Goal: Check status: Check status

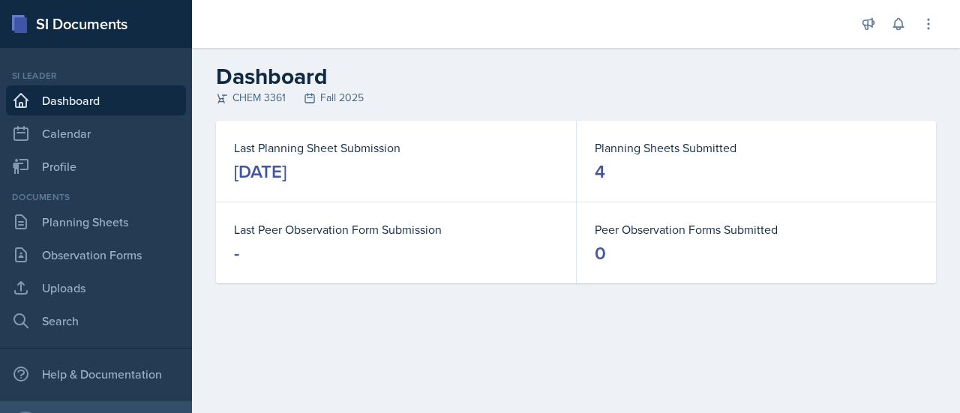
click at [634, 157] on dl "Planning Sheets Submitted 4" at bounding box center [756, 161] width 323 height 45
click at [73, 237] on div "Documents Planning Sheets Observation Forms Uploads Search" at bounding box center [96, 262] width 180 height 145
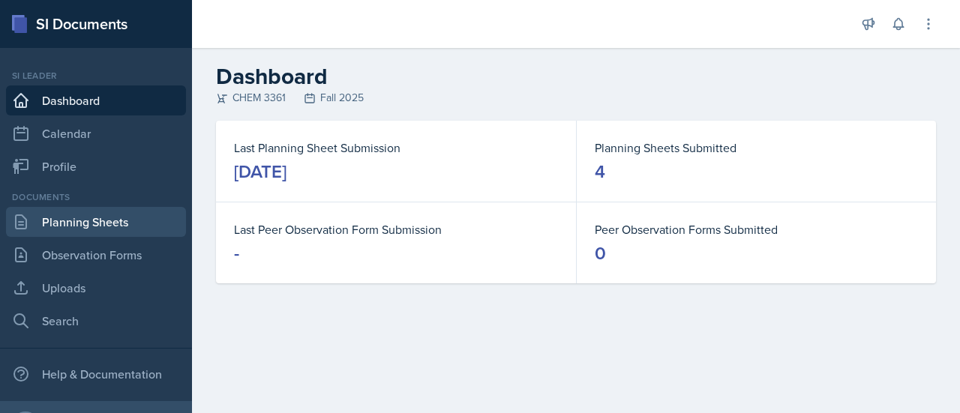
click at [69, 229] on link "Planning Sheets" at bounding box center [96, 222] width 180 height 30
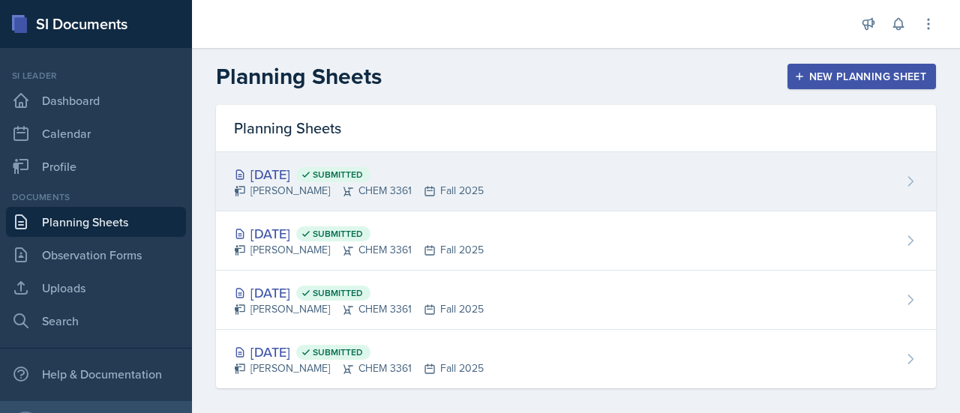
click at [469, 188] on div "[PERSON_NAME] CHEM 3361 Fall 2025" at bounding box center [359, 191] width 250 height 16
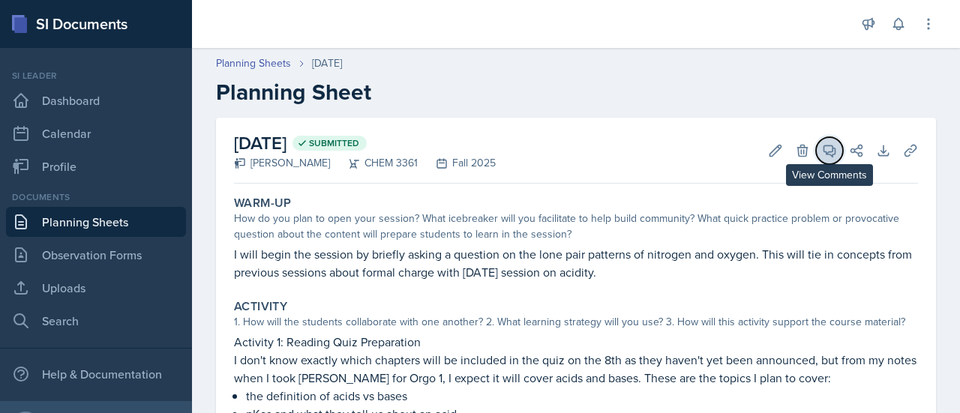
click at [817, 163] on button "View Comments" at bounding box center [829, 150] width 27 height 27
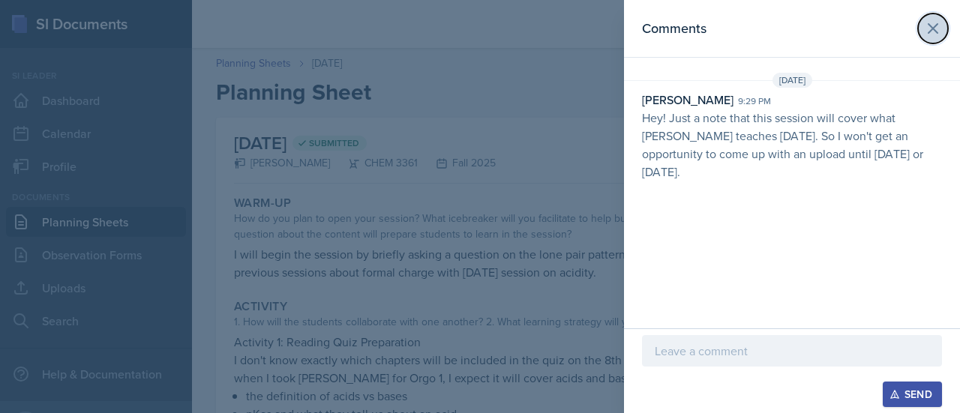
click at [932, 34] on icon at bounding box center [933, 28] width 18 height 18
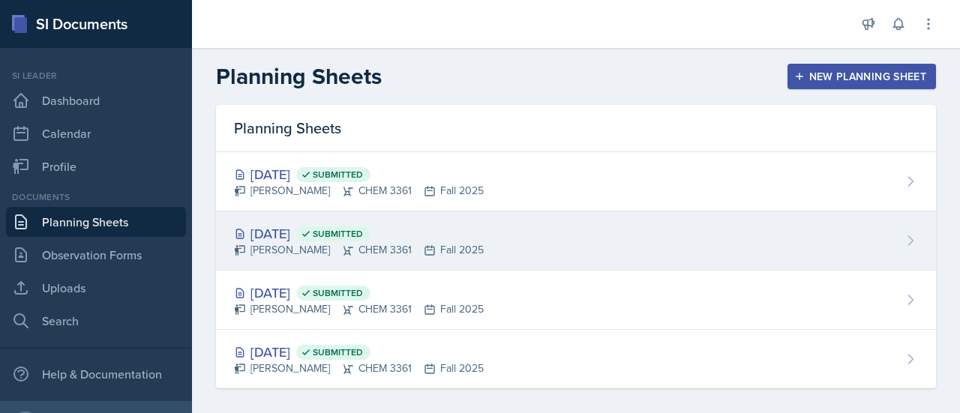
click at [710, 223] on div "[DATE] Submitted [PERSON_NAME] CHEM 3361 Fall 2025" at bounding box center [576, 240] width 720 height 59
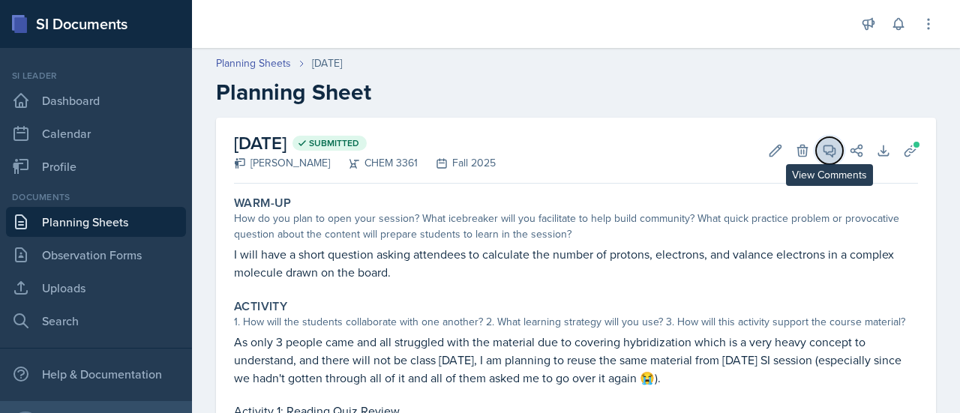
click at [831, 148] on span at bounding box center [834, 145] width 7 height 7
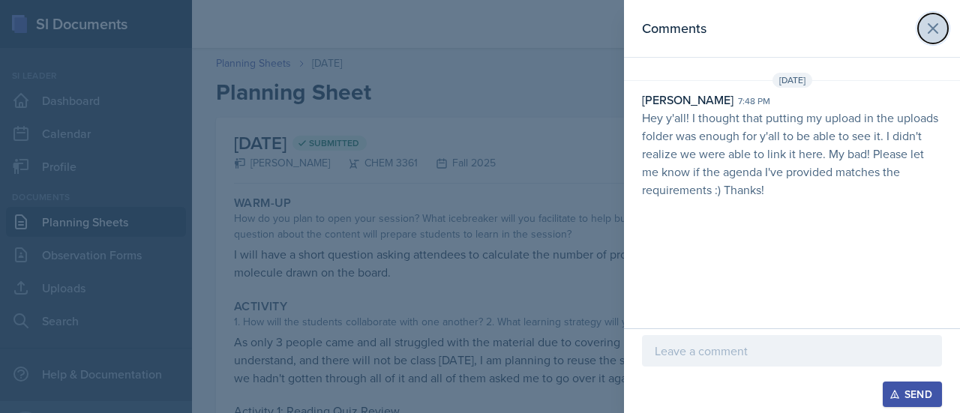
click at [927, 20] on icon at bounding box center [933, 28] width 18 height 18
